Goal: Find specific page/section: Find specific page/section

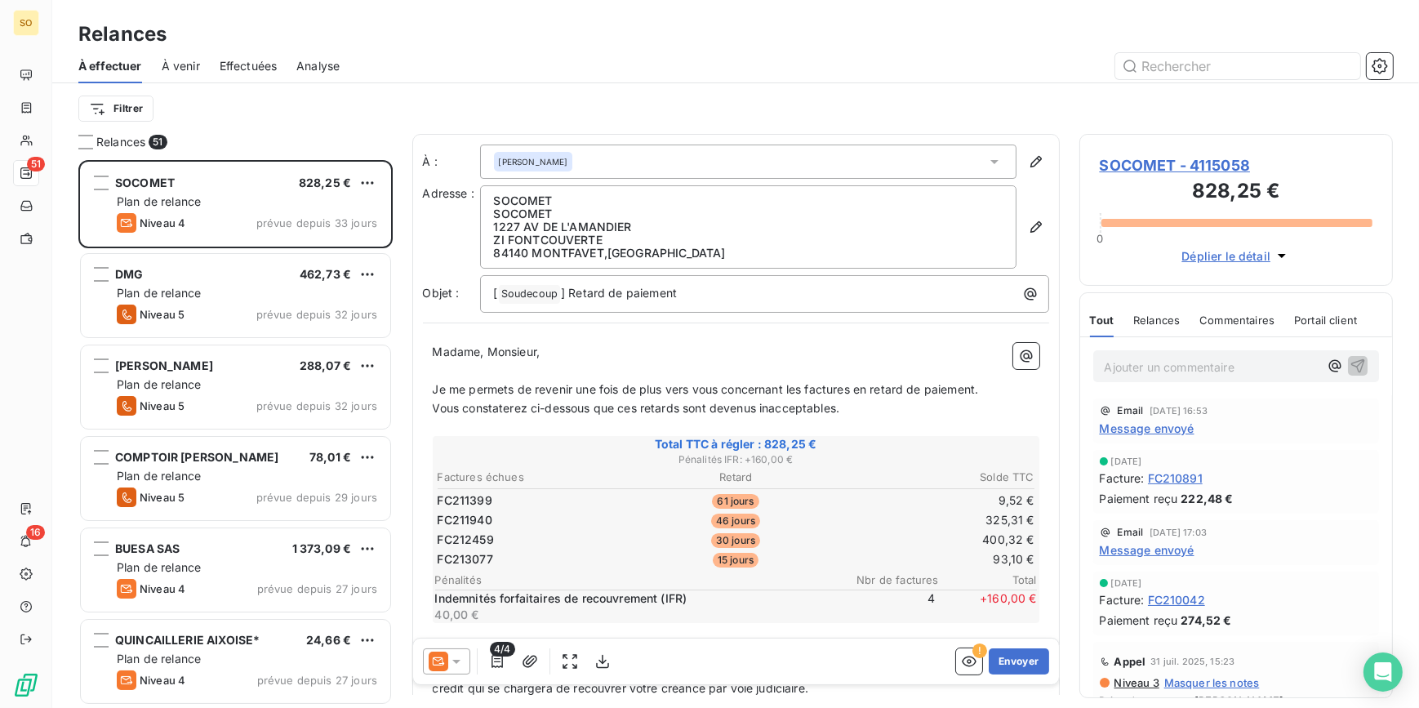
scroll to position [537, 302]
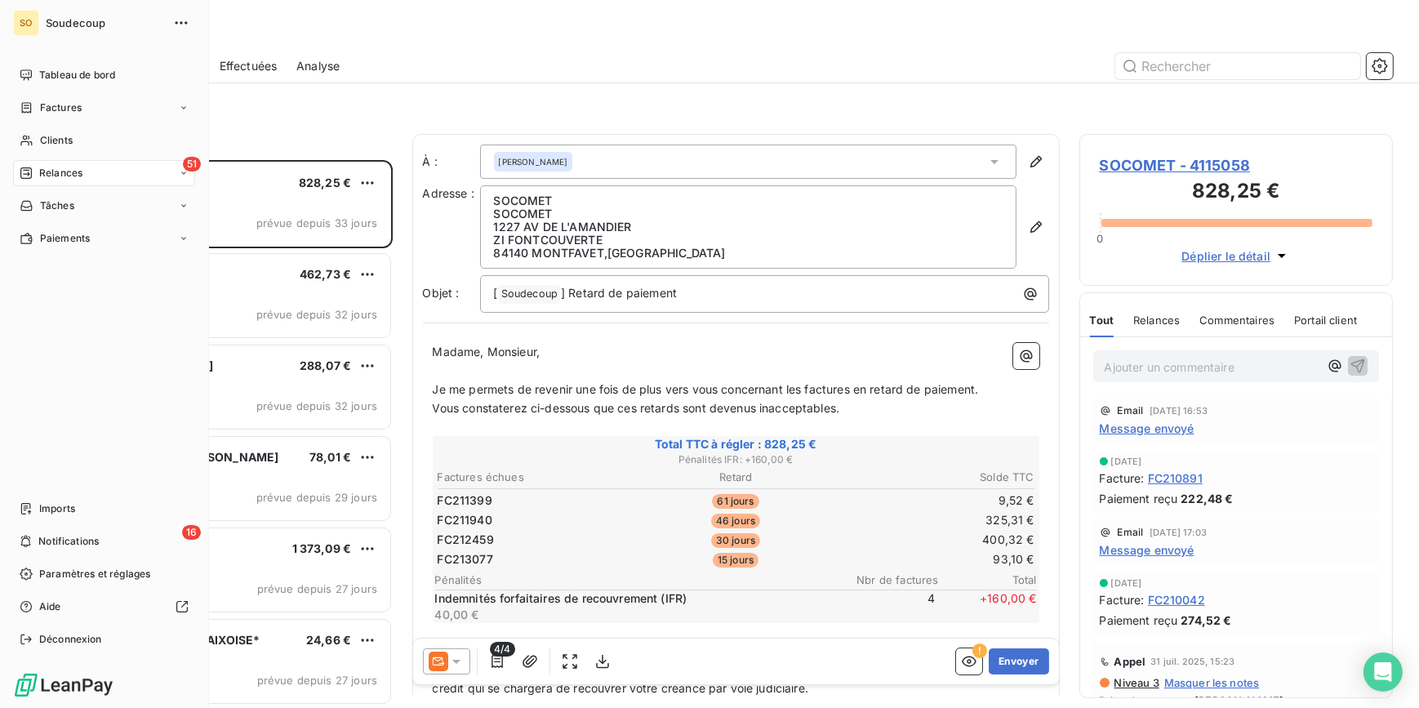
click at [41, 174] on span "Relances" at bounding box center [60, 173] width 43 height 15
click at [56, 187] on nav "Tableau de bord Factures Clients 51 Relances Tâches Paiements" at bounding box center [104, 156] width 182 height 189
click at [64, 143] on span "Clients" at bounding box center [56, 140] width 33 height 15
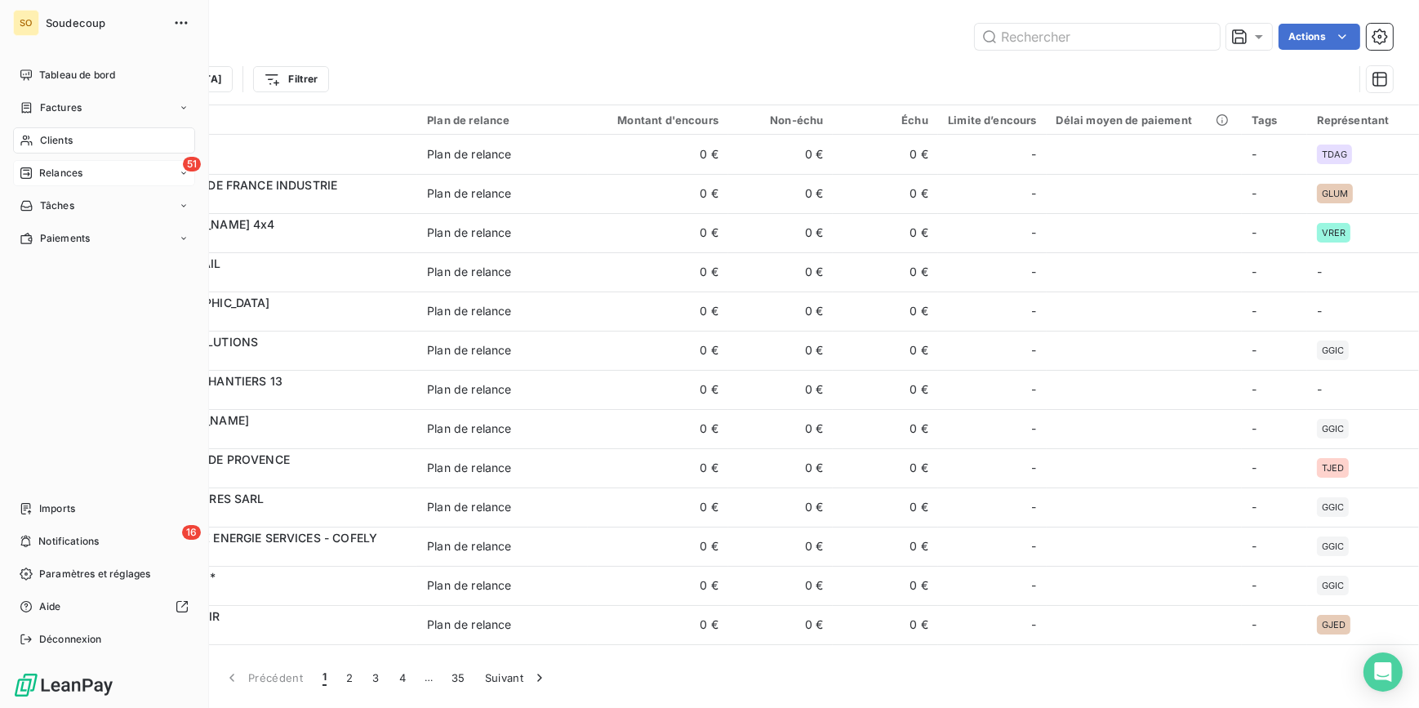
click at [43, 166] on span "Relances" at bounding box center [60, 173] width 43 height 15
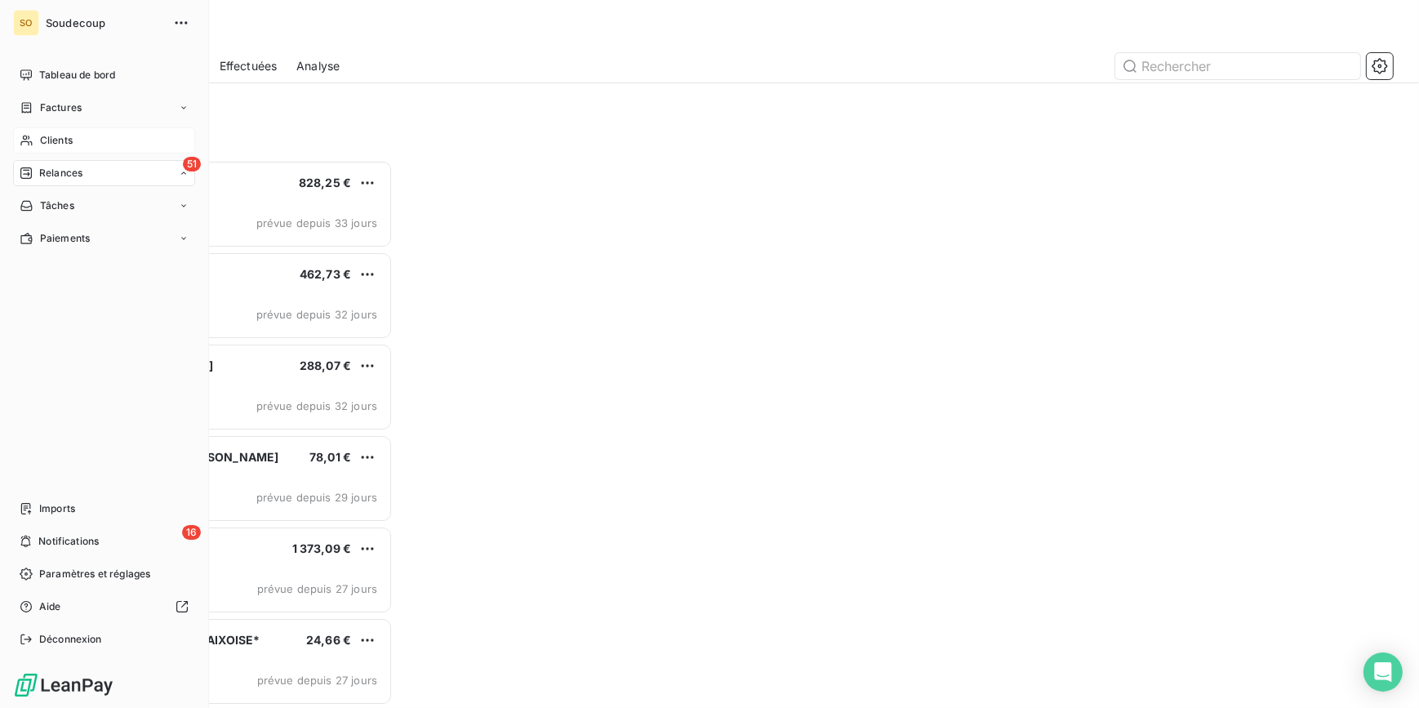
scroll to position [537, 302]
